Goal: Information Seeking & Learning: Learn about a topic

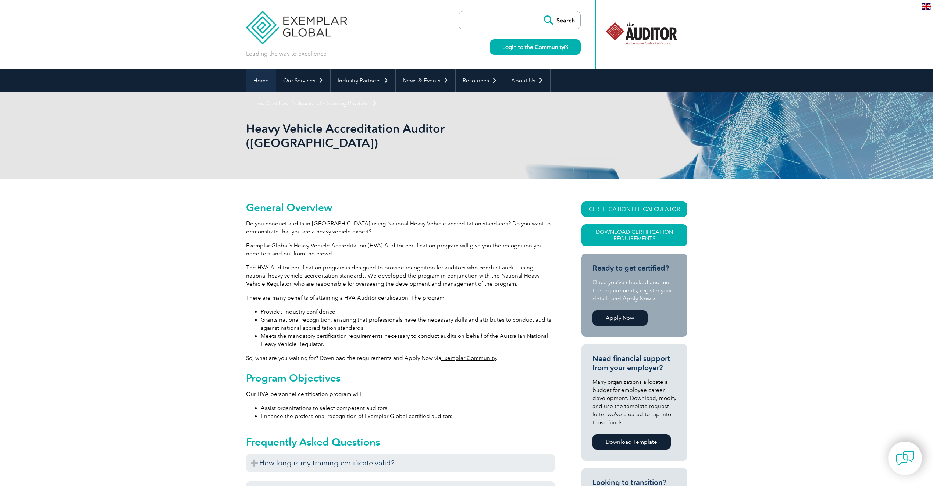
click at [254, 77] on link "Home" at bounding box center [261, 80] width 29 height 23
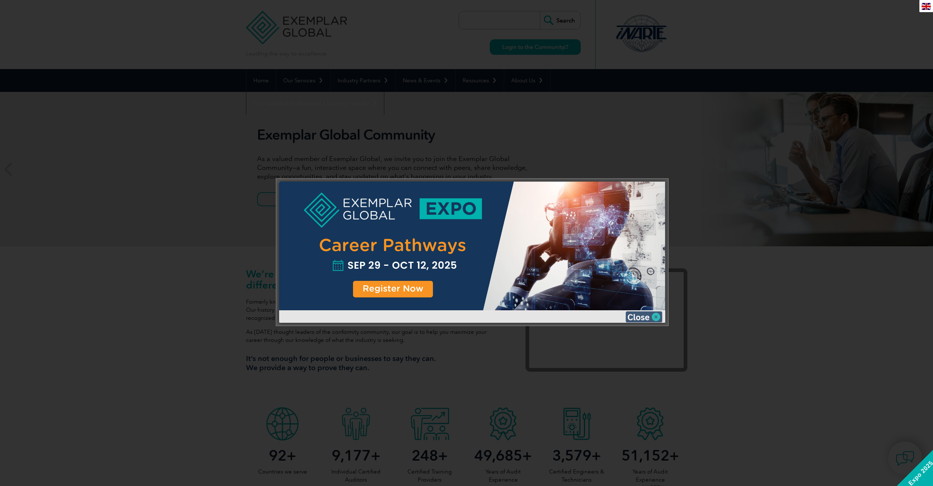
click at [652, 319] on img at bounding box center [644, 317] width 37 height 11
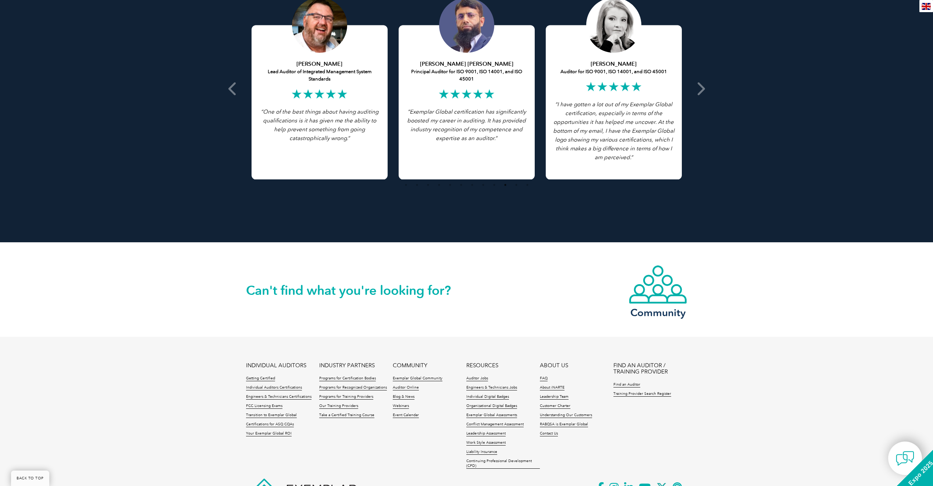
scroll to position [1530, 0]
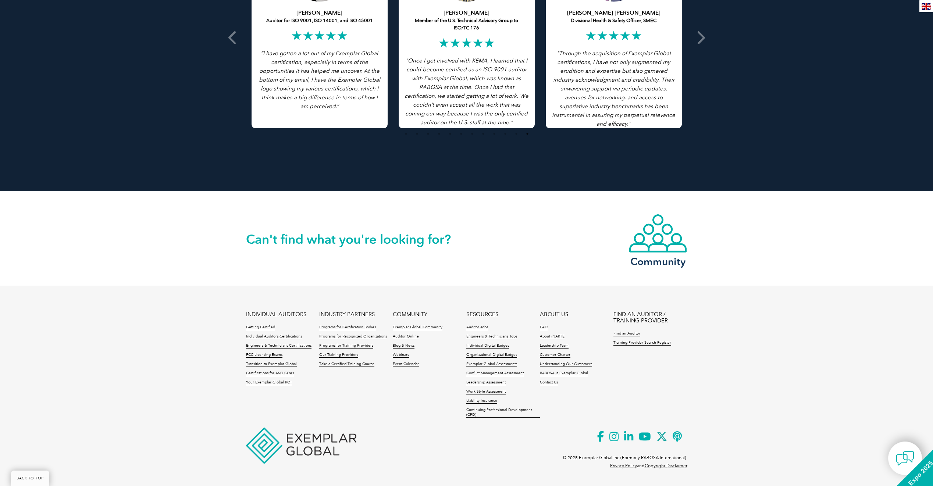
click at [286, 334] on li "Getting Certified" at bounding box center [283, 329] width 74 height 9
click at [286, 336] on link "Individual Auditors Certifications" at bounding box center [274, 336] width 56 height 5
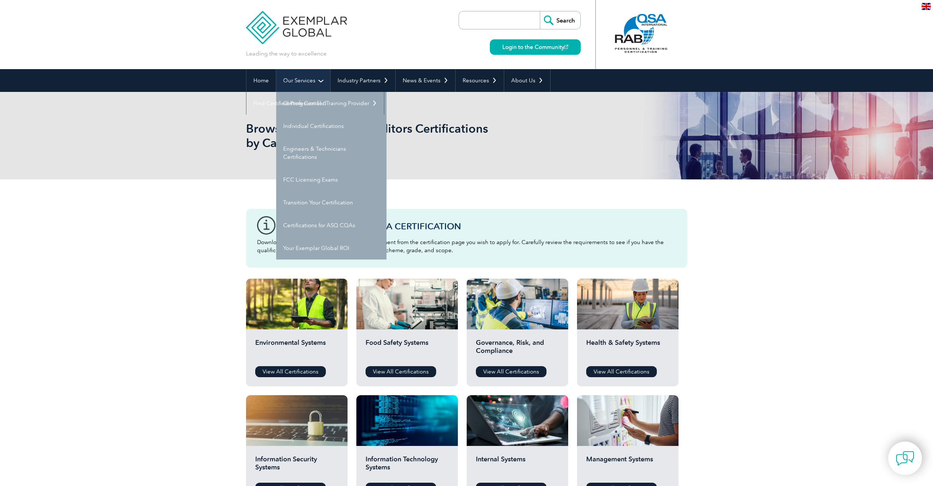
click at [312, 85] on link "Our Services" at bounding box center [303, 80] width 54 height 23
click at [323, 104] on link "Getting Certified" at bounding box center [331, 103] width 110 height 23
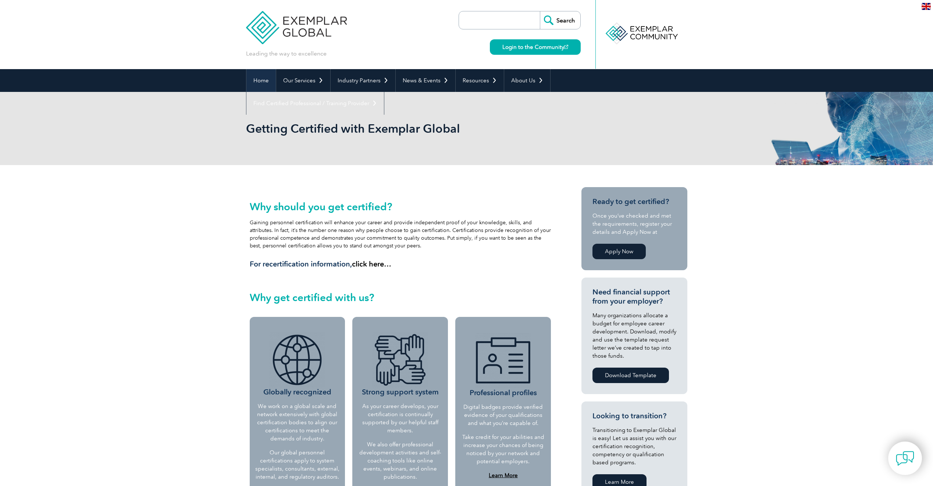
click at [260, 82] on link "Home" at bounding box center [261, 80] width 29 height 23
